Goal: Information Seeking & Learning: Learn about a topic

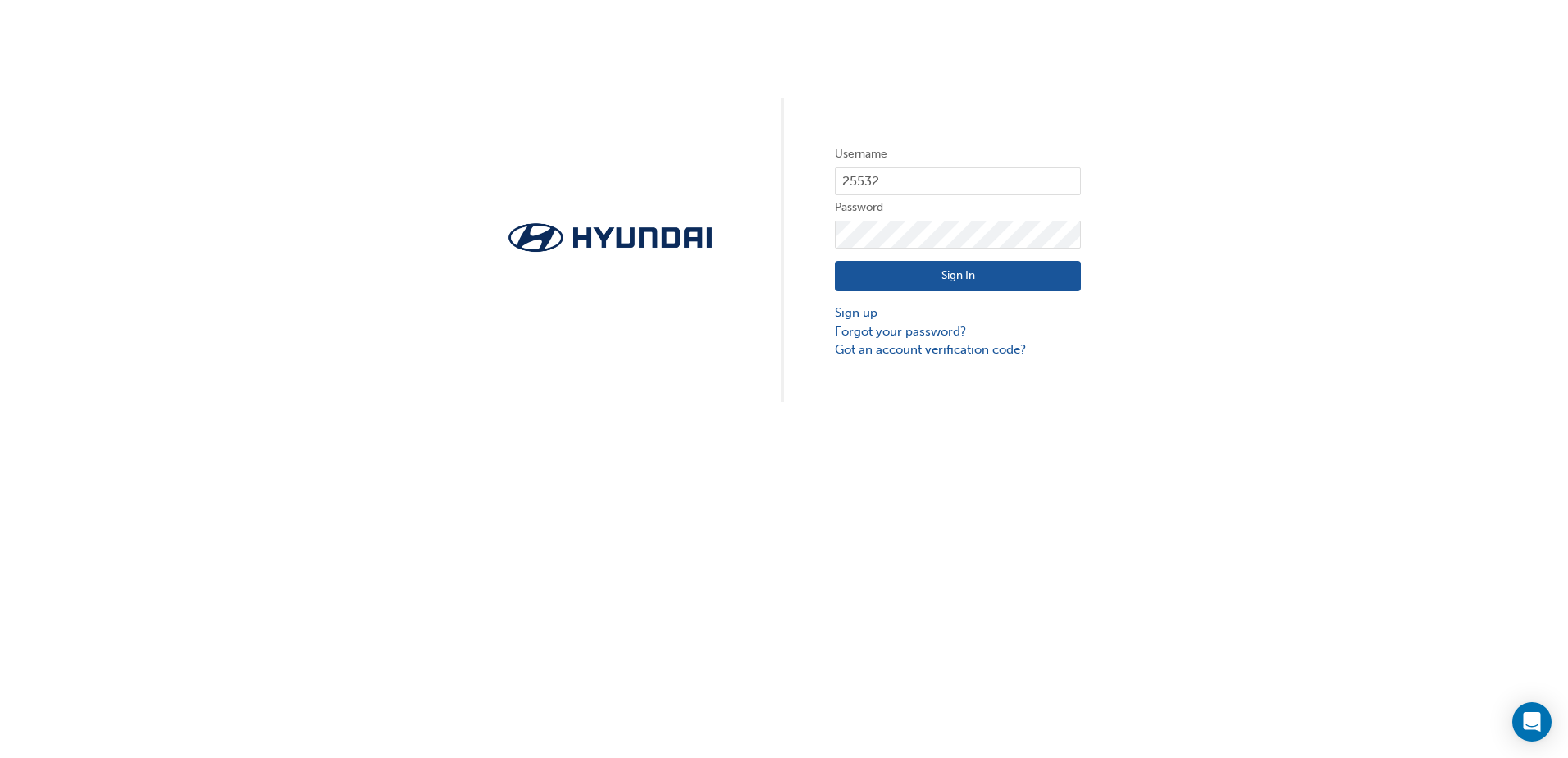
click at [940, 282] on button "Sign In" at bounding box center [958, 276] width 246 height 31
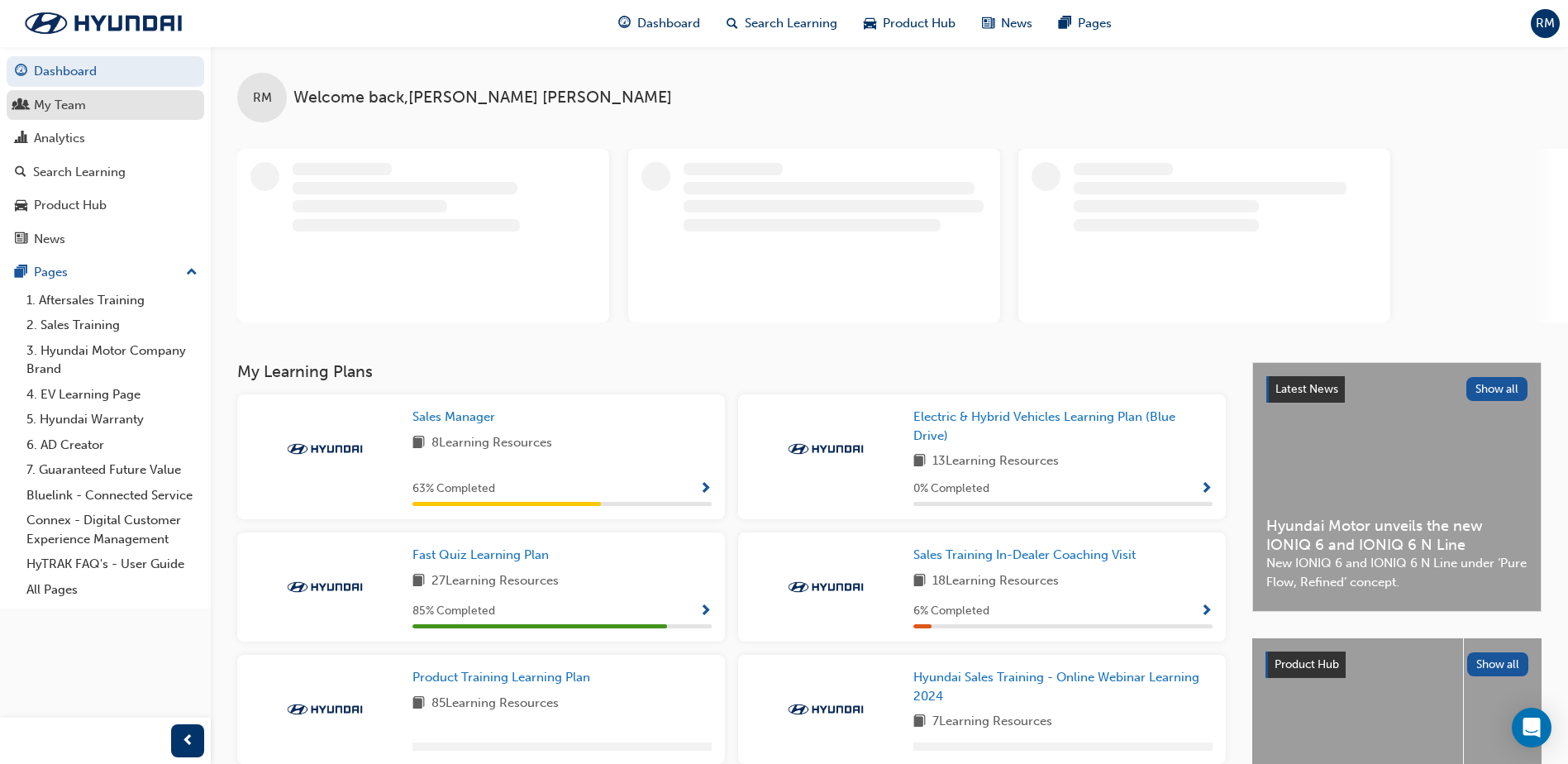
click at [25, 99] on span "people-icon" at bounding box center [22, 106] width 13 height 15
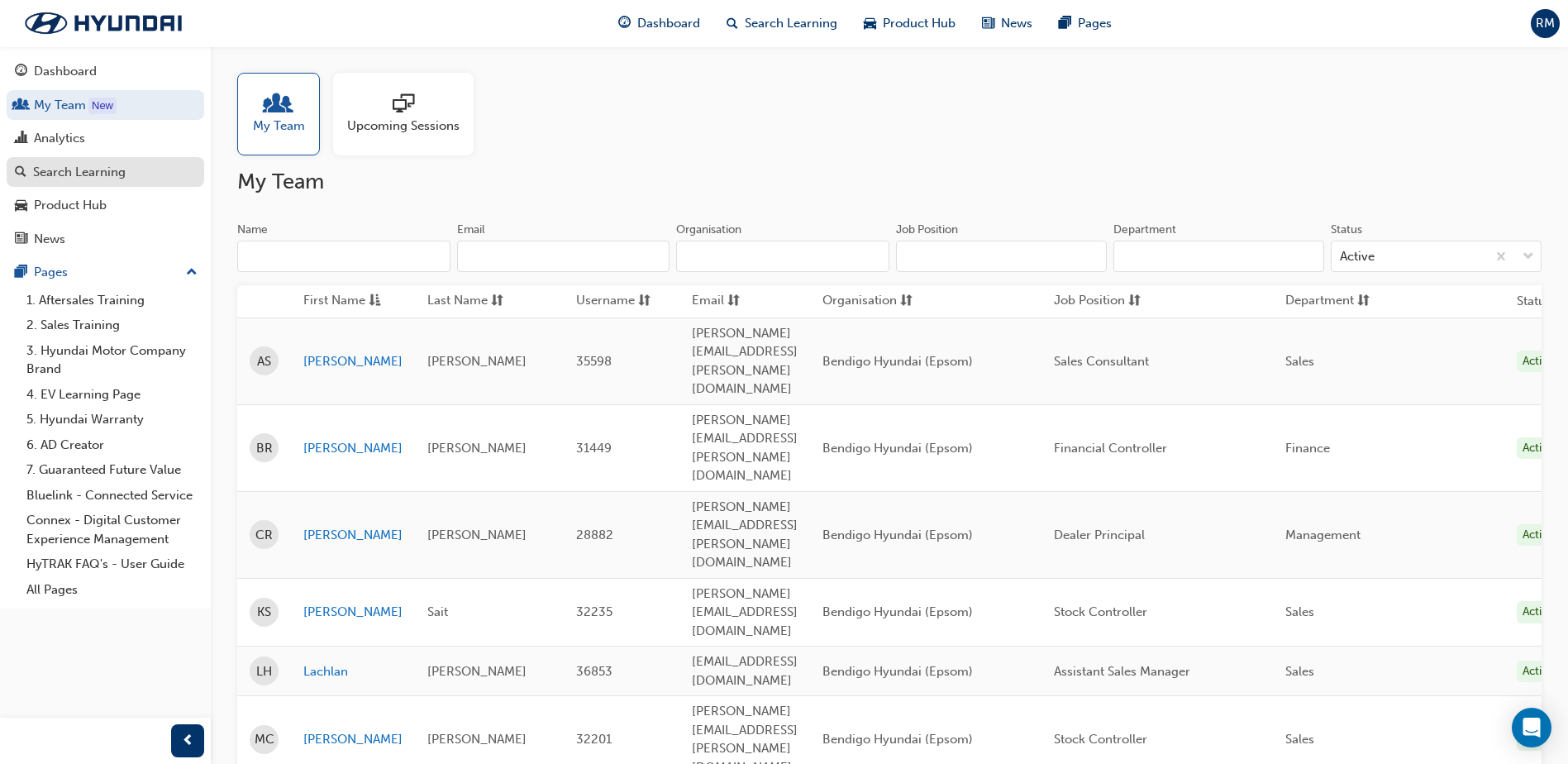
click at [70, 178] on div "Search Learning" at bounding box center [79, 171] width 92 height 19
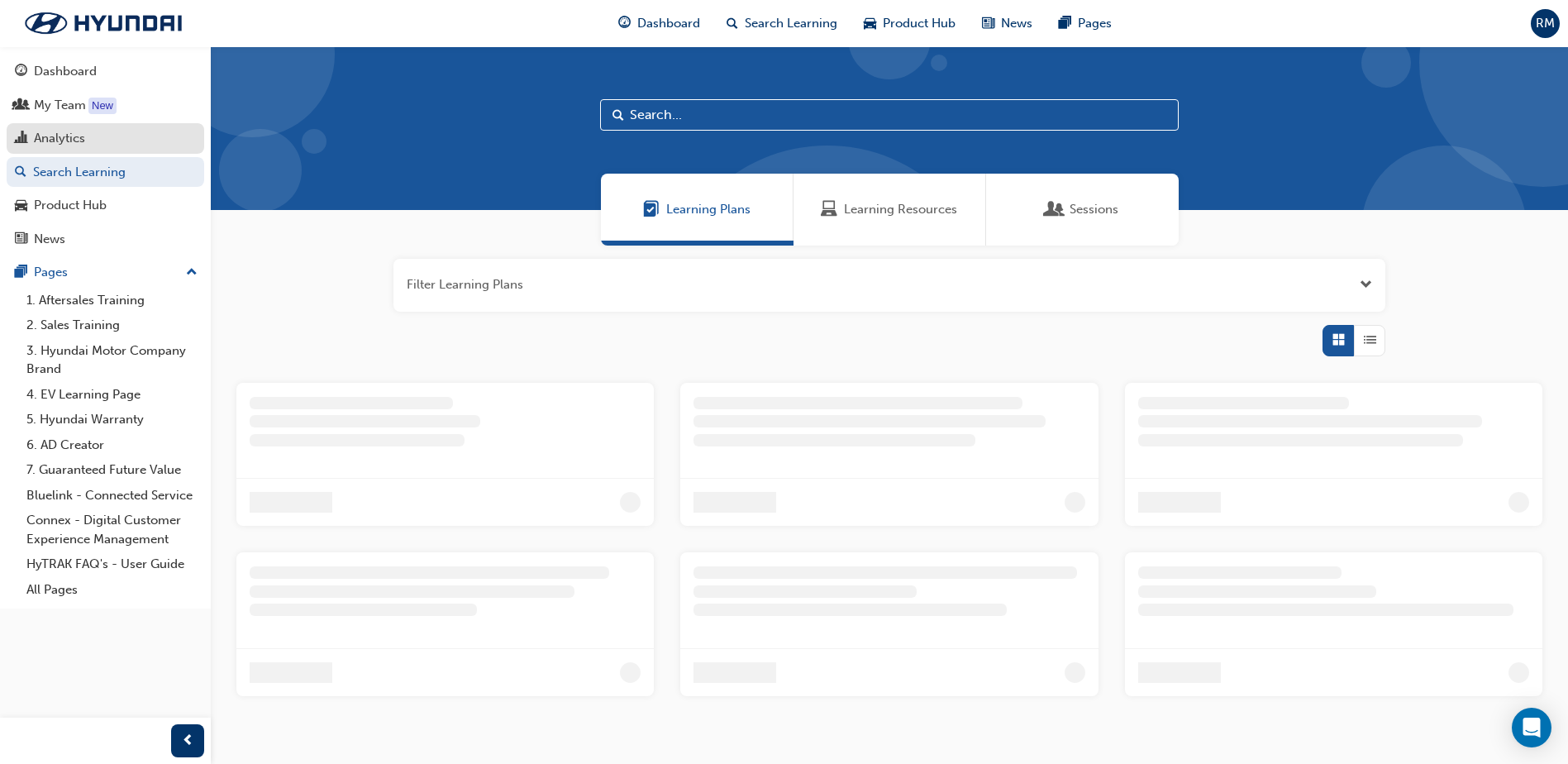
click at [56, 132] on div "Analytics" at bounding box center [59, 138] width 51 height 19
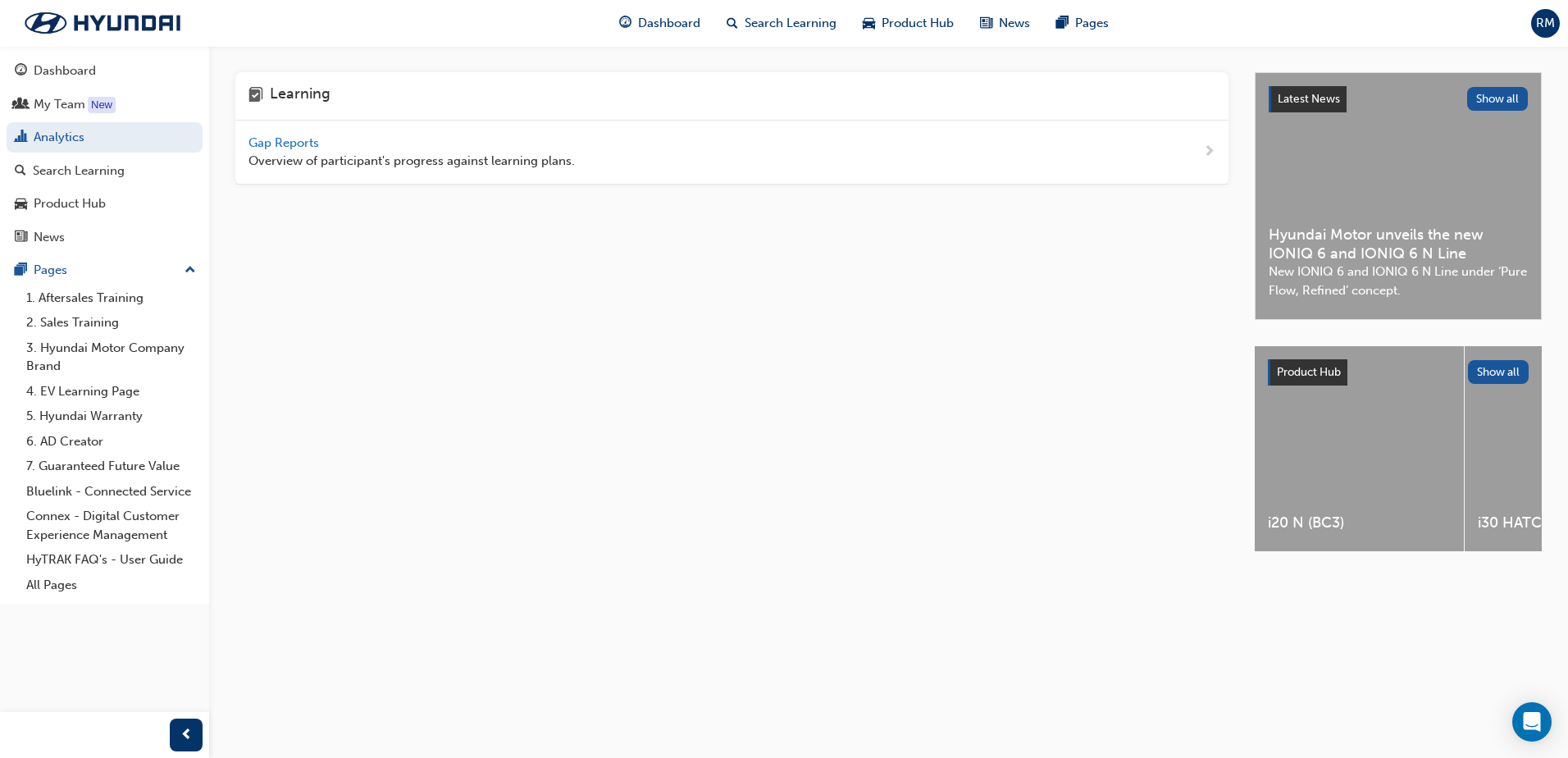
click at [287, 143] on span "Gap Reports" at bounding box center [285, 143] width 74 height 15
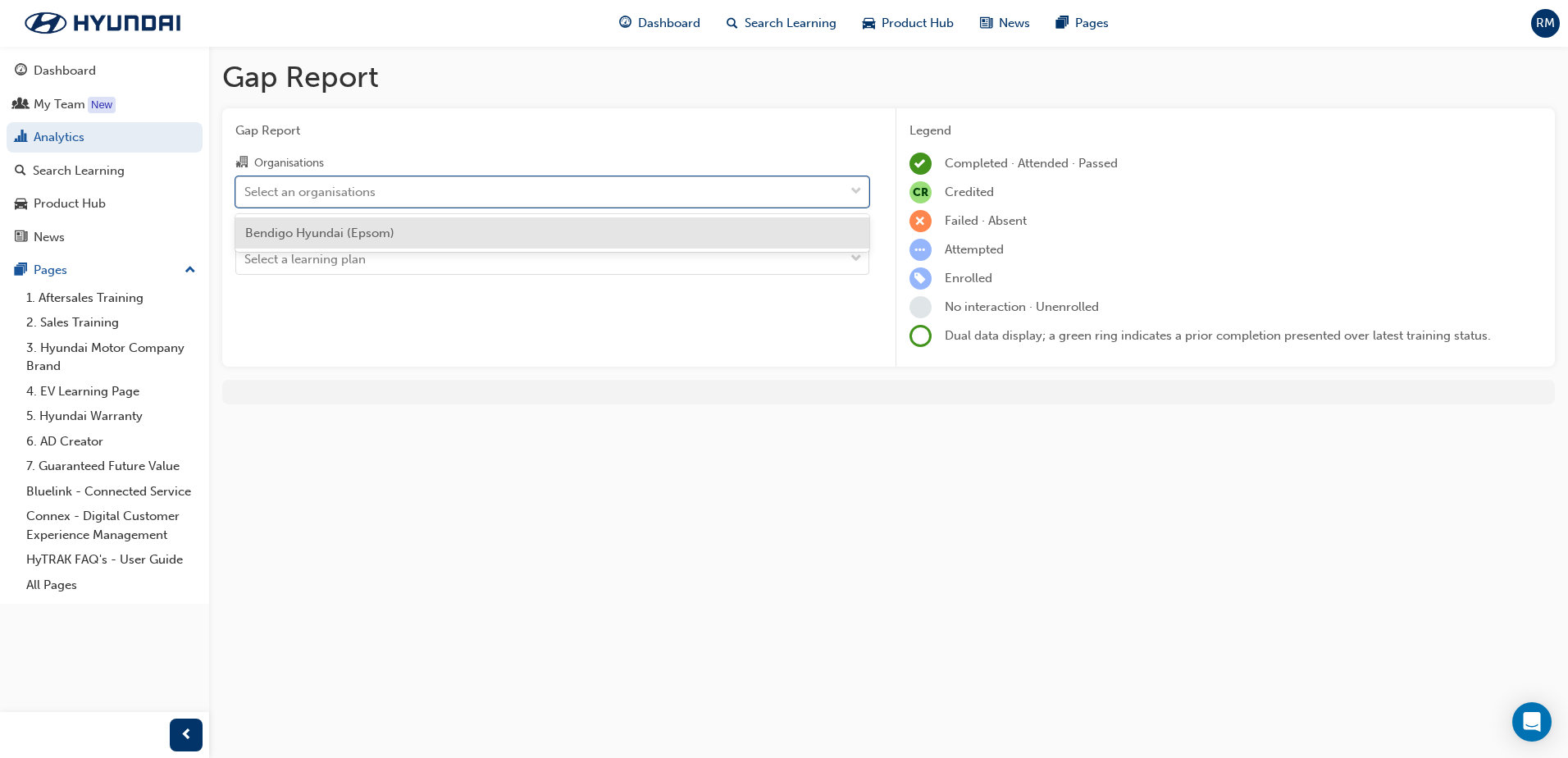
click at [334, 189] on div "Select an organisations" at bounding box center [309, 191] width 131 height 19
click at [246, 189] on input "Organisations option Bendigo Hyundai (Epsom) focused, 1 of 1. 1 result availabl…" at bounding box center [245, 191] width 2 height 14
click at [324, 244] on div "Bendigo Hyundai (Epsom)" at bounding box center [552, 233] width 634 height 32
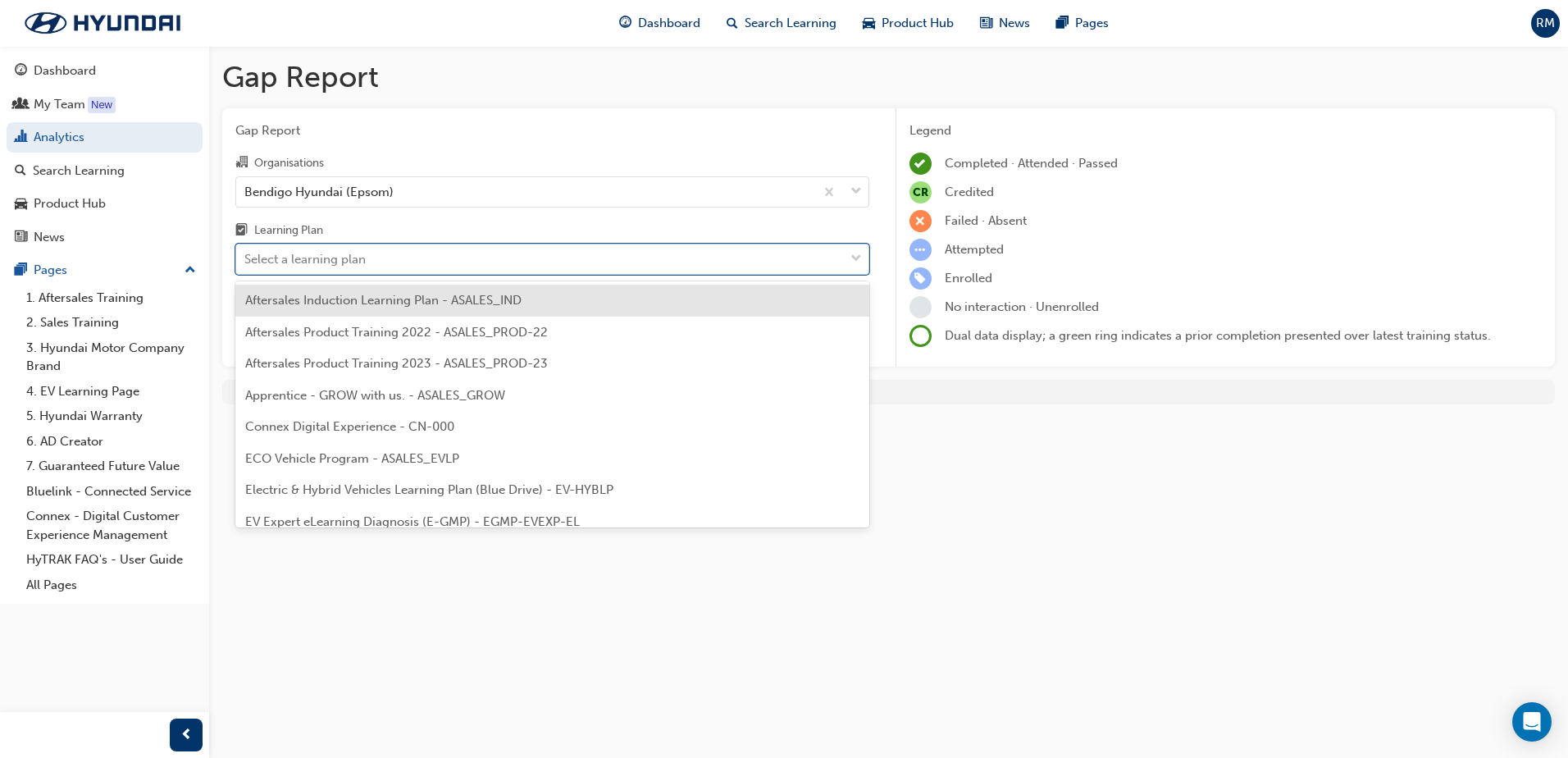
click at [318, 260] on div "Select a learning plan" at bounding box center [305, 259] width 121 height 19
click at [246, 260] on input "Learning Plan option Aftersales Induction Learning Plan - ASALES_IND focused, 1…" at bounding box center [245, 259] width 2 height 14
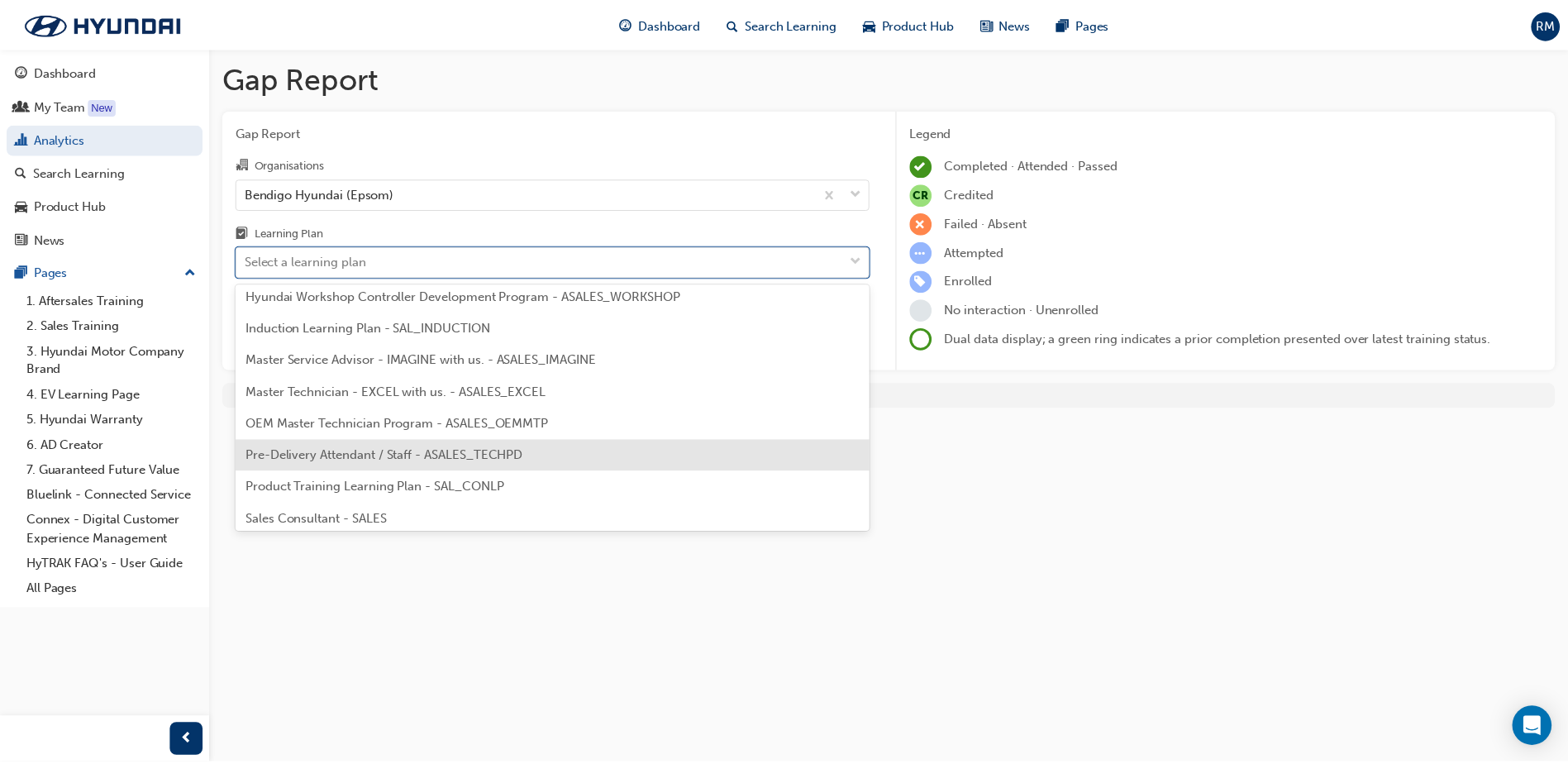
scroll to position [745, 0]
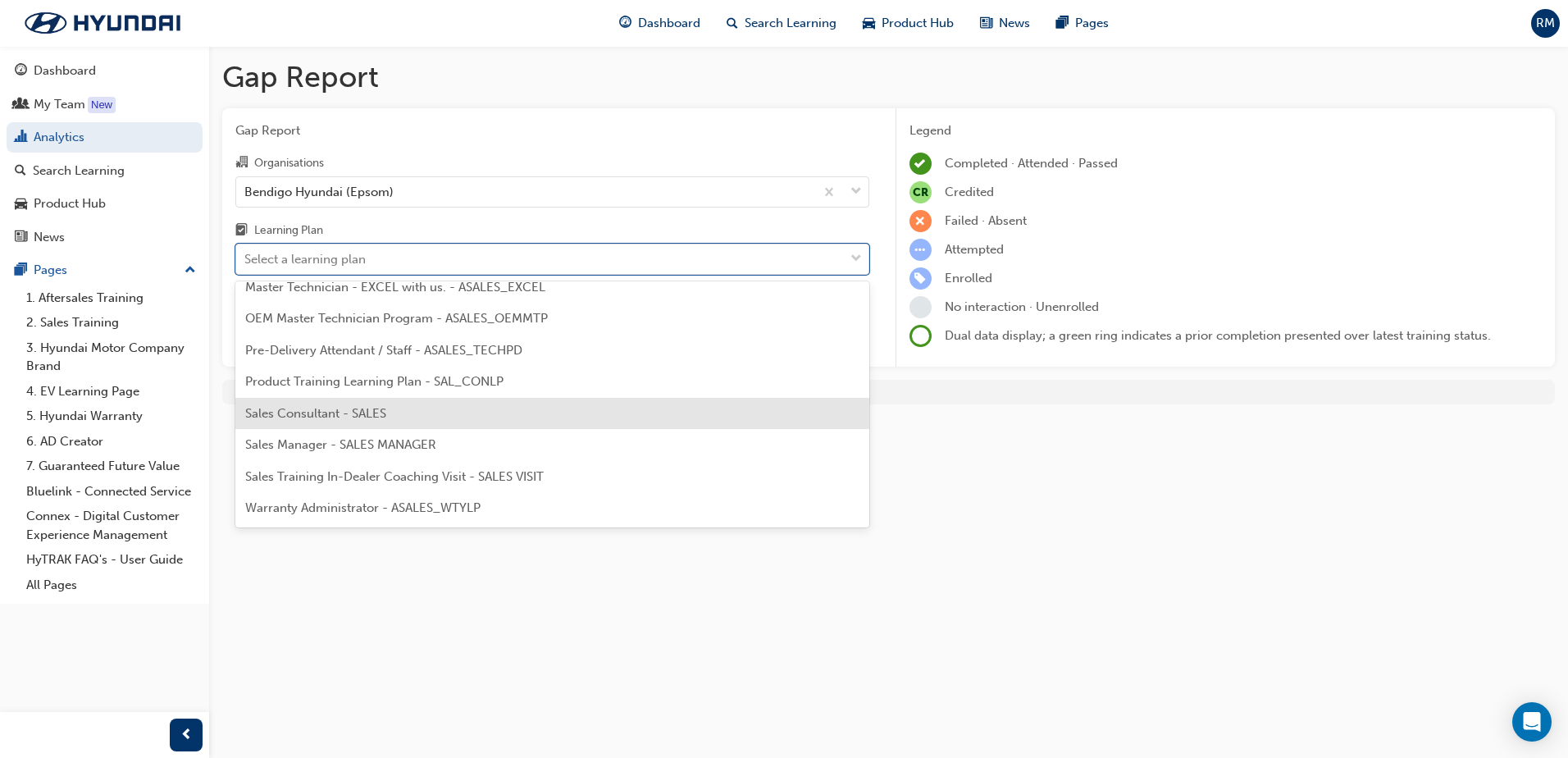
click at [386, 418] on span "Sales Consultant - SALES" at bounding box center [315, 413] width 141 height 15
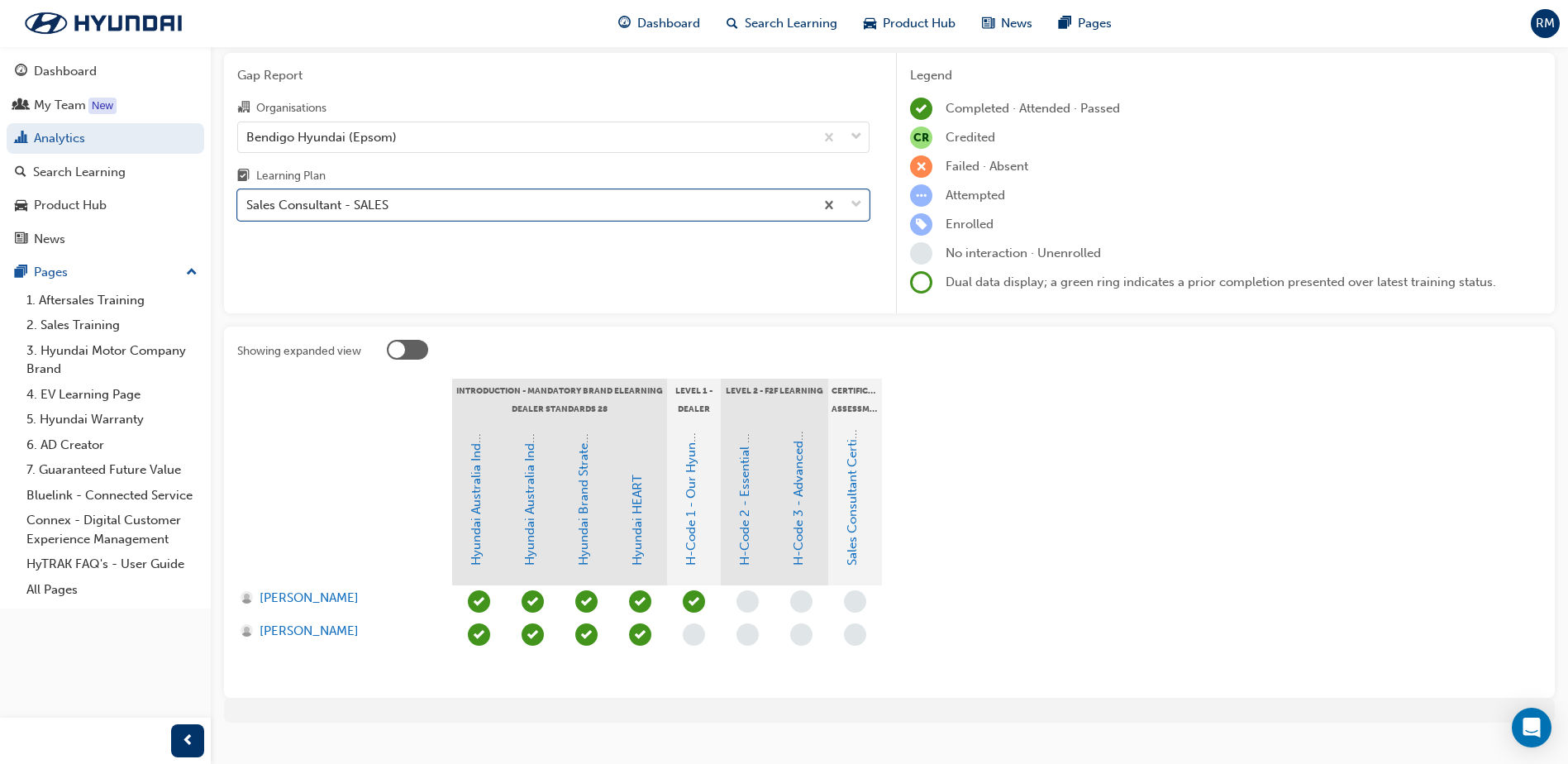
scroll to position [83, 0]
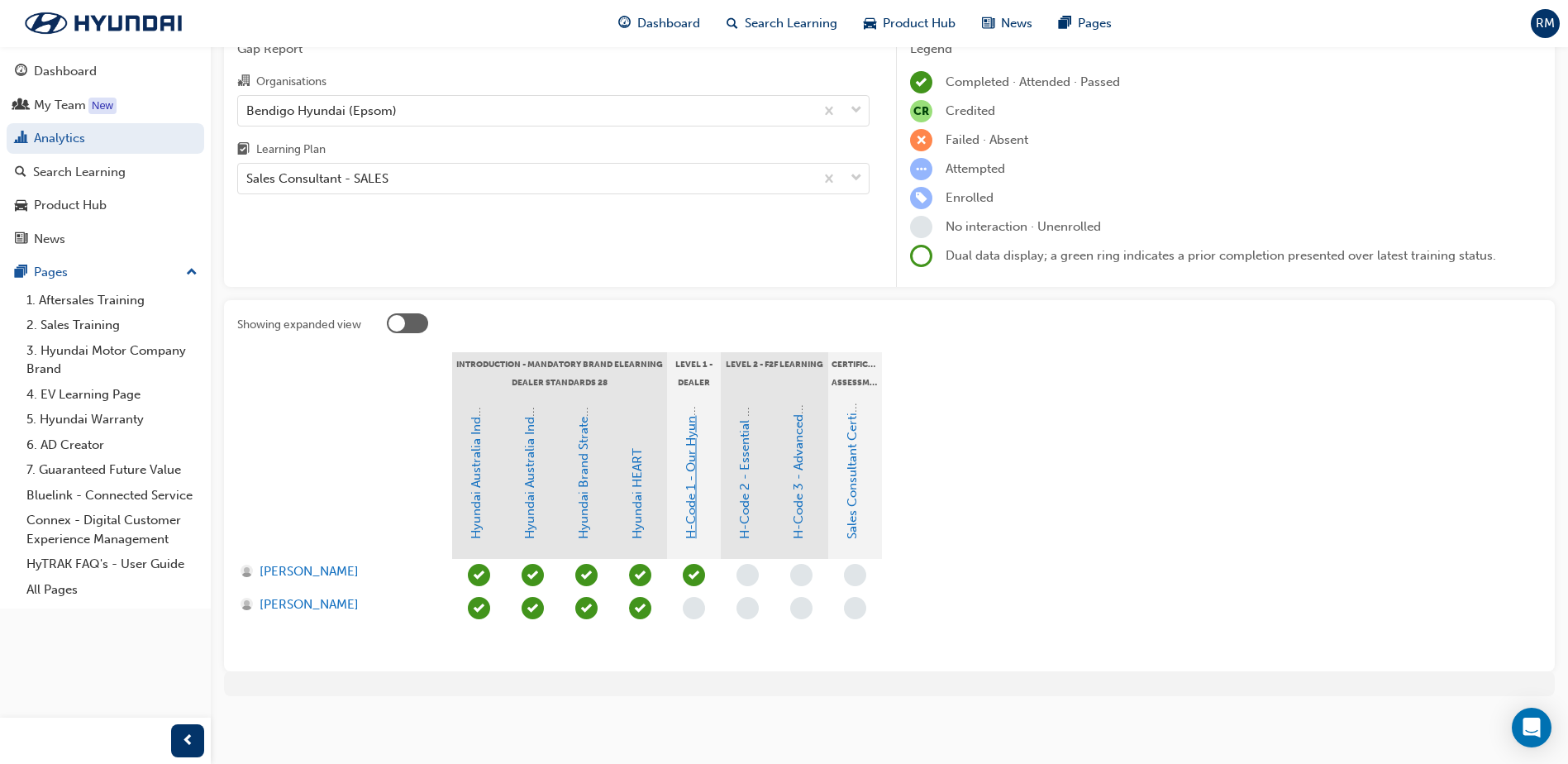
click at [692, 510] on link "H-Code 1 - Our Hyundai Customer Experience & Processes" at bounding box center [691, 369] width 15 height 339
